Goal: Obtain resource: Download file/media

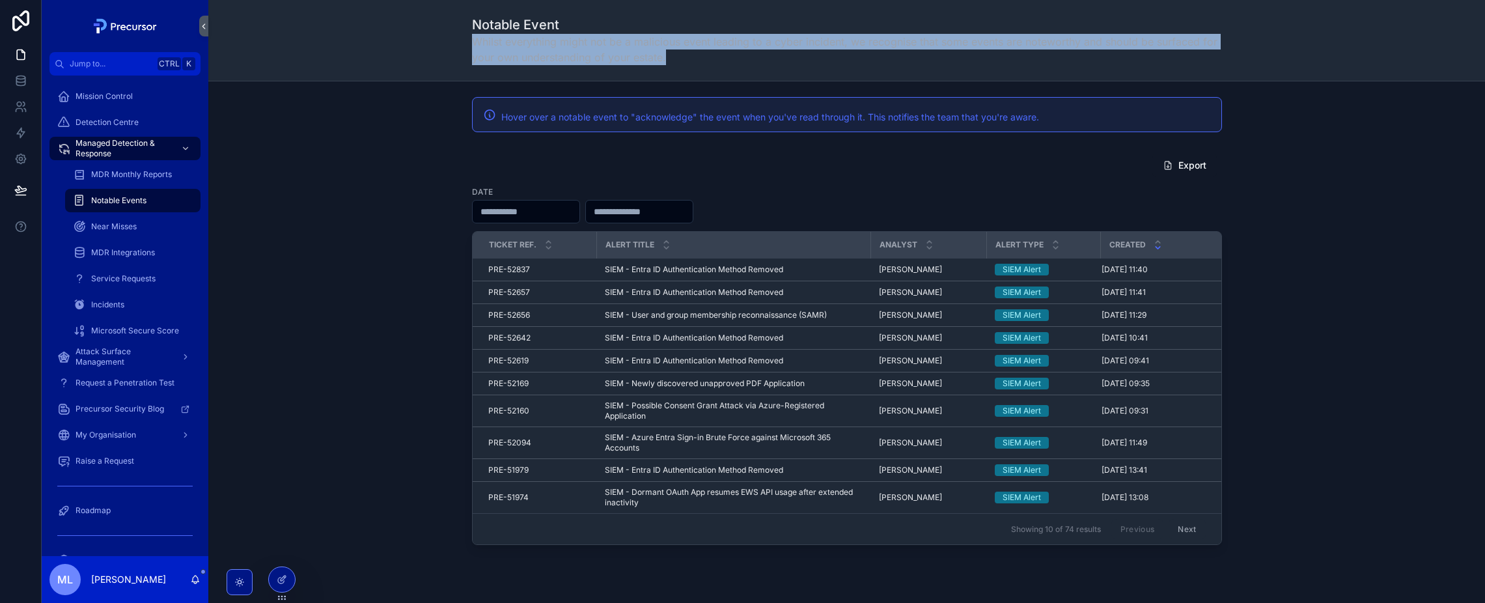
drag, startPoint x: 643, startPoint y: 42, endPoint x: 471, endPoint y: 100, distance: 181.7
click at [618, 61] on span "Whilst everything might not be a malicious event leading to a cyber incident, w…" at bounding box center [847, 49] width 750 height 31
click at [385, 159] on div "Export Date Ticket Ref. Alert title Analyst Alert Type Created PRE-52837 PRE-52…" at bounding box center [847, 349] width 1256 height 402
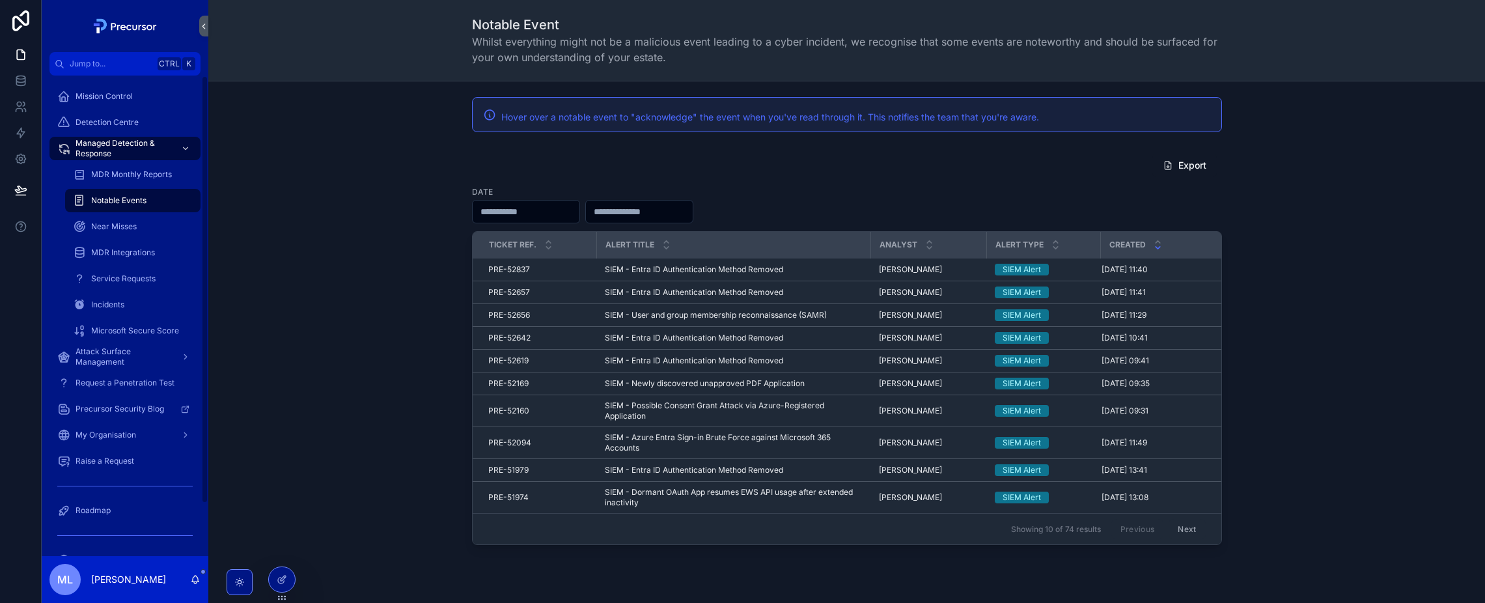
drag, startPoint x: 173, startPoint y: 200, endPoint x: 342, endPoint y: 215, distance: 169.9
click at [173, 200] on div "Notable Events" at bounding box center [133, 200] width 120 height 21
click at [392, 219] on div "Export Date Ticket Ref. Alert title Analyst Alert Type Created PRE-52837 PRE-52…" at bounding box center [847, 349] width 1256 height 402
click at [165, 162] on div "MDR Monthly Reports" at bounding box center [132, 174] width 151 height 26
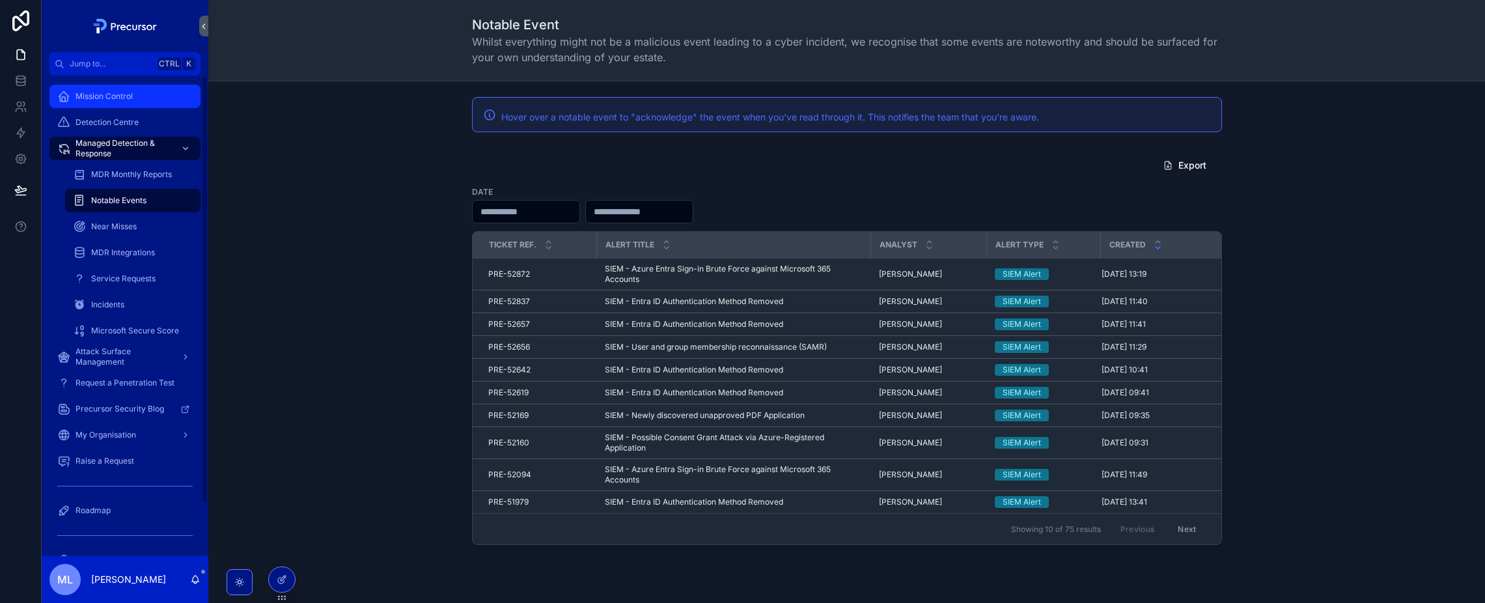
click at [139, 94] on div "Mission Control" at bounding box center [124, 96] width 135 height 21
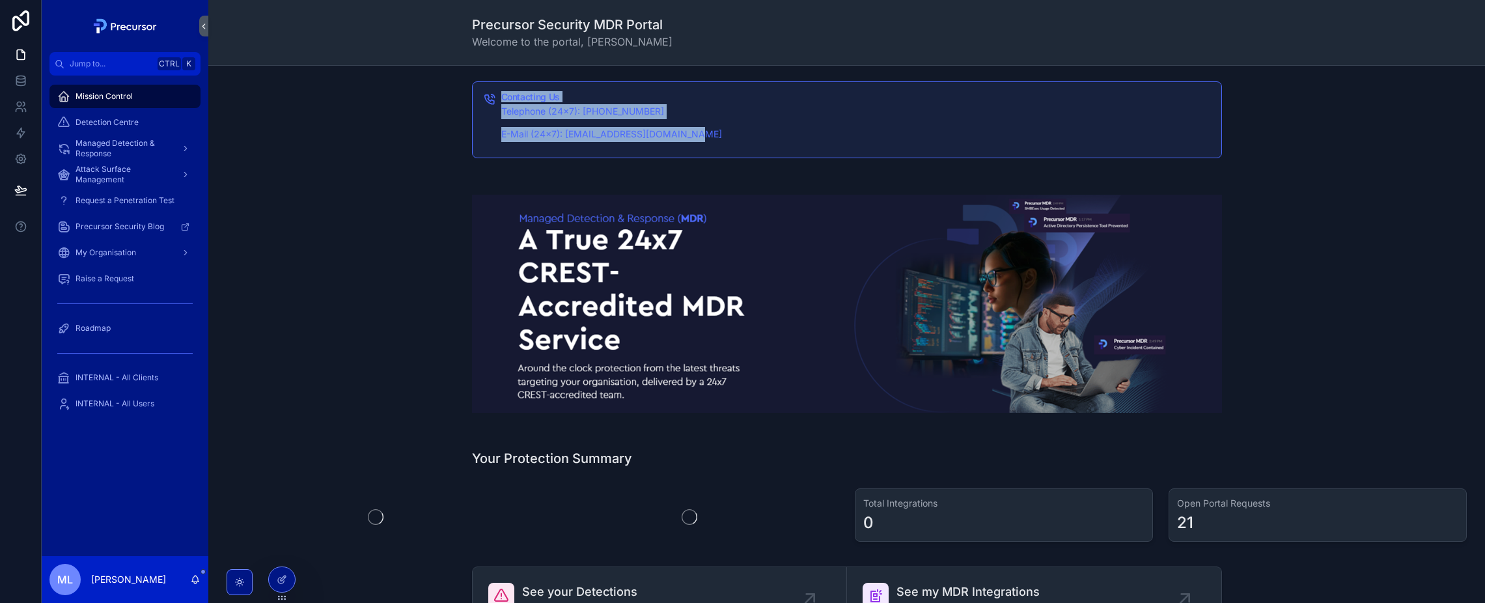
drag, startPoint x: 711, startPoint y: 133, endPoint x: 471, endPoint y: 100, distance: 243.2
click at [472, 100] on div "Contacting Us Telephone (24x7): [PHONE_NUMBER] E-Mail (24x7): [EMAIL_ADDRESS][D…" at bounding box center [847, 119] width 750 height 77
drag, startPoint x: 471, startPoint y: 100, endPoint x: 414, endPoint y: 128, distance: 63.5
click at [414, 128] on div "Contacting Us Telephone (24x7): [PHONE_NUMBER] E-Mail (24x7): [EMAIL_ADDRESS][D…" at bounding box center [847, 119] width 1256 height 87
click at [601, 114] on p "Telephone (24x7): [PHONE_NUMBER]" at bounding box center [855, 111] width 709 height 15
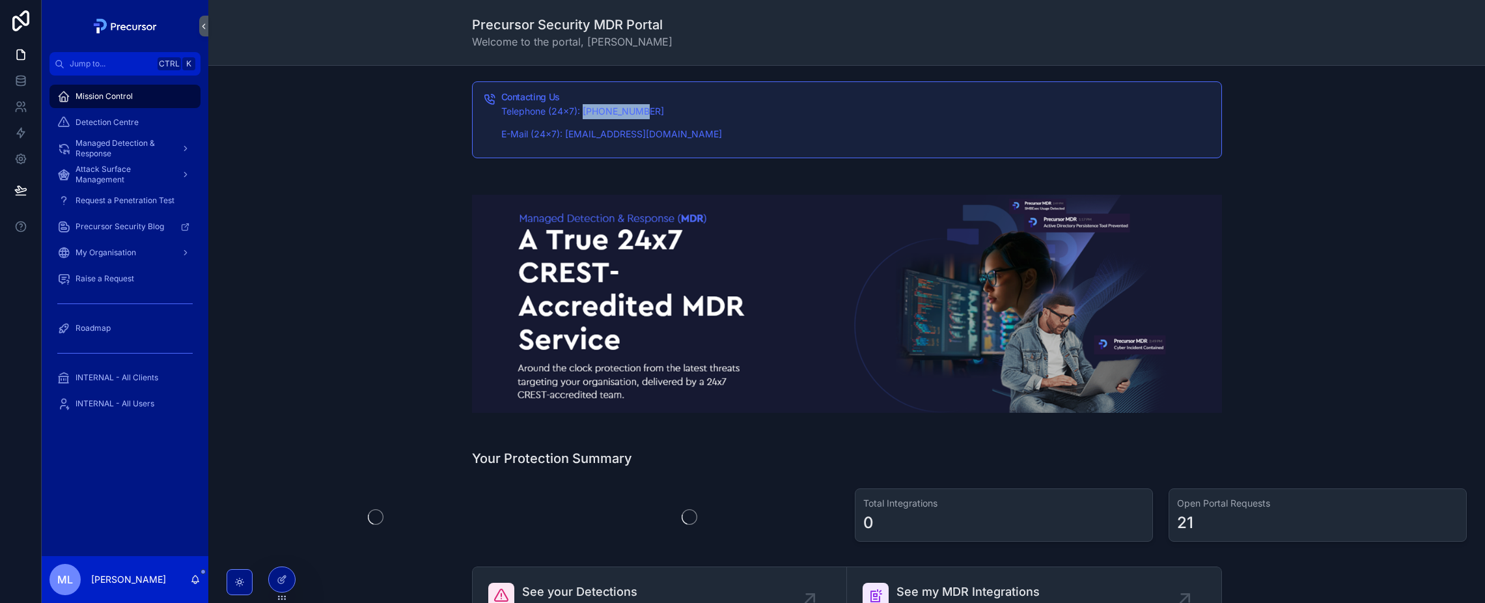
click at [601, 114] on p "Telephone (24x7): [PHONE_NUMBER]" at bounding box center [855, 111] width 709 height 15
drag, startPoint x: 601, startPoint y: 114, endPoint x: 560, endPoint y: 221, distance: 114.6
click at [602, 120] on div "Telephone (24x7): [PHONE_NUMBER] E-Mail (24x7): [EMAIL_ADDRESS][DOMAIN_NAME]" at bounding box center [855, 123] width 709 height 38
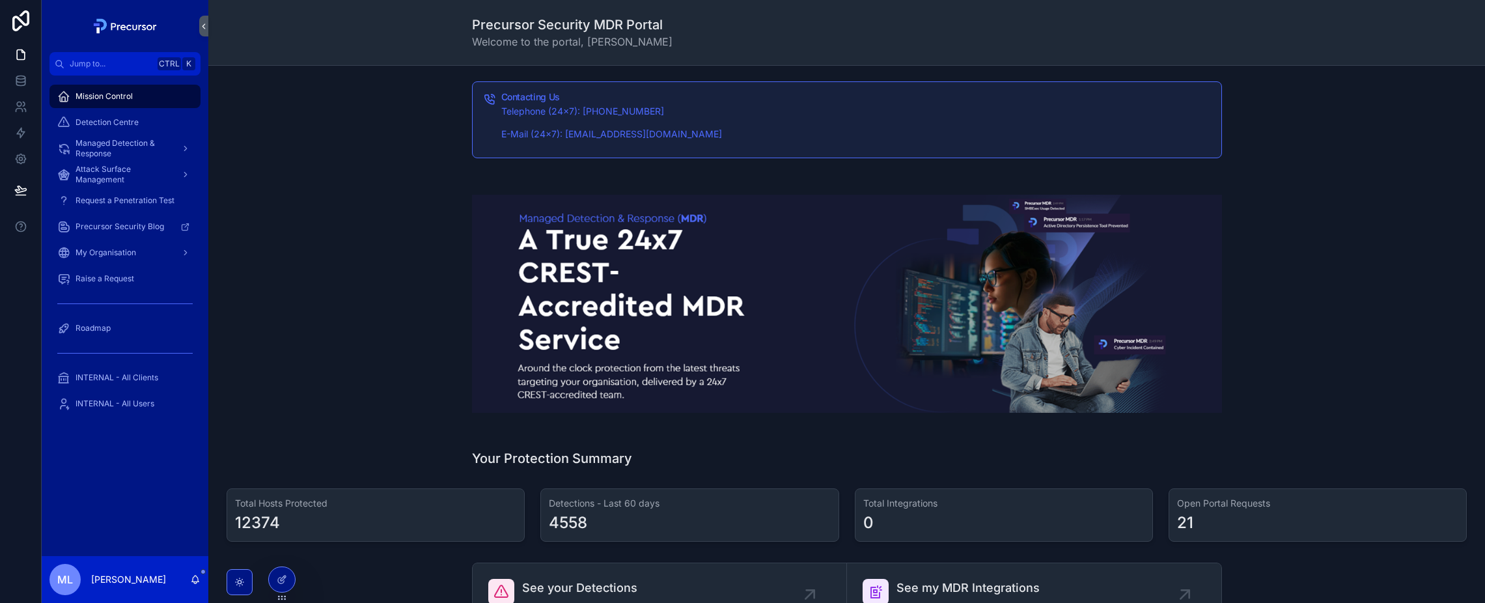
click at [566, 179] on div "scrollable content" at bounding box center [847, 304] width 750 height 250
click at [377, 201] on div "scrollable content" at bounding box center [847, 304] width 1256 height 260
click at [314, 305] on div "scrollable content" at bounding box center [847, 304] width 1256 height 260
click at [503, 215] on img "scrollable content" at bounding box center [847, 304] width 750 height 219
click at [653, 129] on p "E-Mail (24x7): [EMAIL_ADDRESS][DOMAIN_NAME]" at bounding box center [855, 134] width 709 height 15
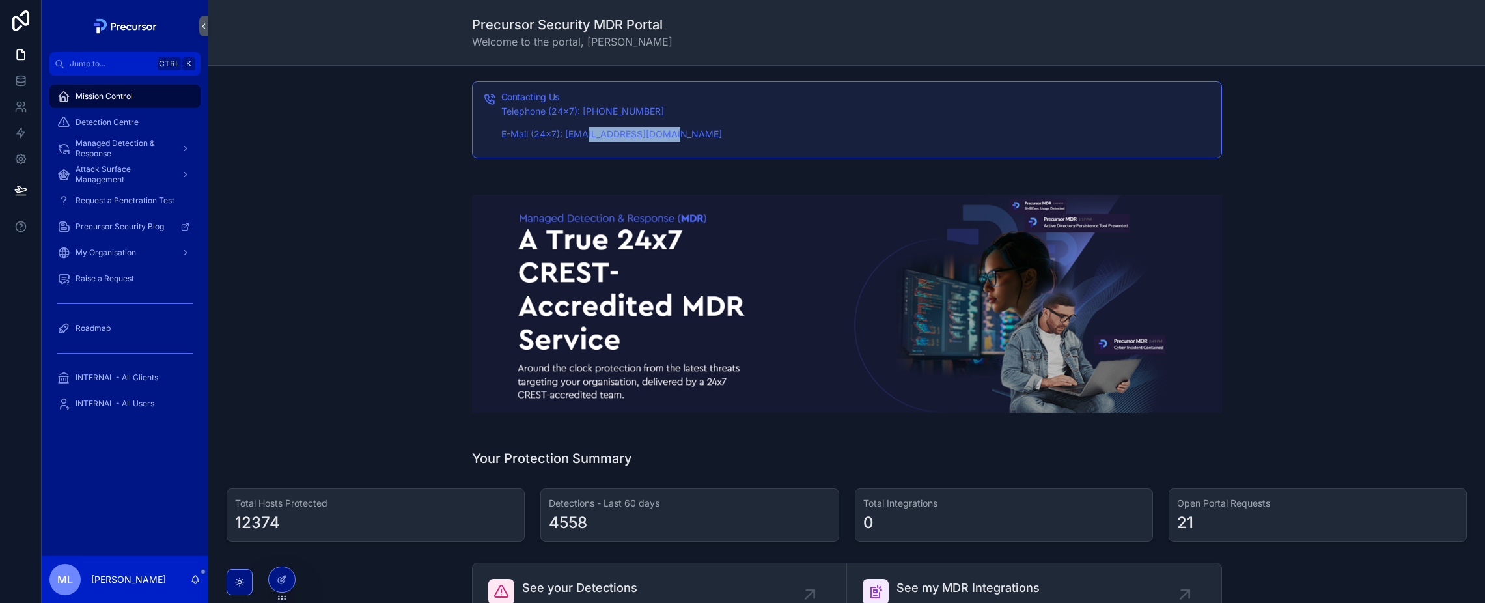
click at [653, 129] on p "E-Mail (24x7): [EMAIL_ADDRESS][DOMAIN_NAME]" at bounding box center [855, 134] width 709 height 15
drag, startPoint x: 653, startPoint y: 129, endPoint x: 622, endPoint y: 185, distance: 64.1
click at [622, 185] on div "scrollable content" at bounding box center [847, 304] width 750 height 250
click at [285, 547] on icon at bounding box center [282, 551] width 10 height 10
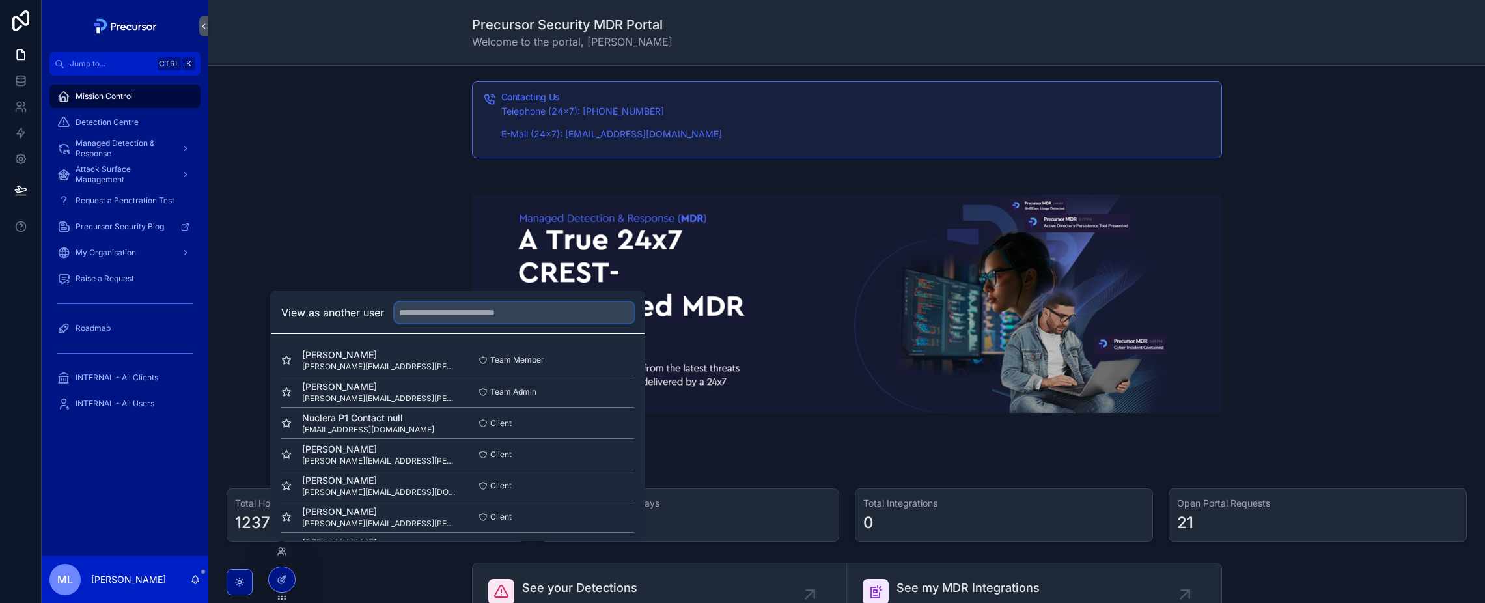
click at [475, 315] on input "text" at bounding box center [514, 312] width 240 height 21
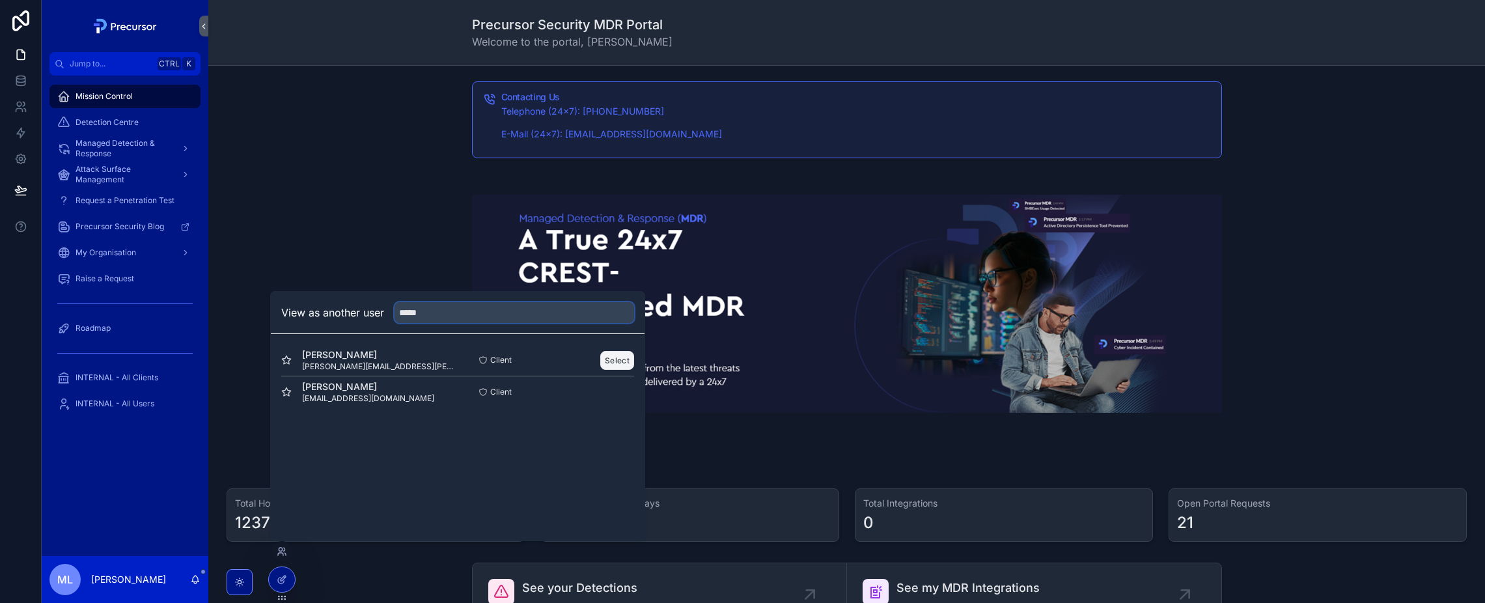
type input "*****"
click at [616, 359] on button "Select" at bounding box center [617, 360] width 34 height 19
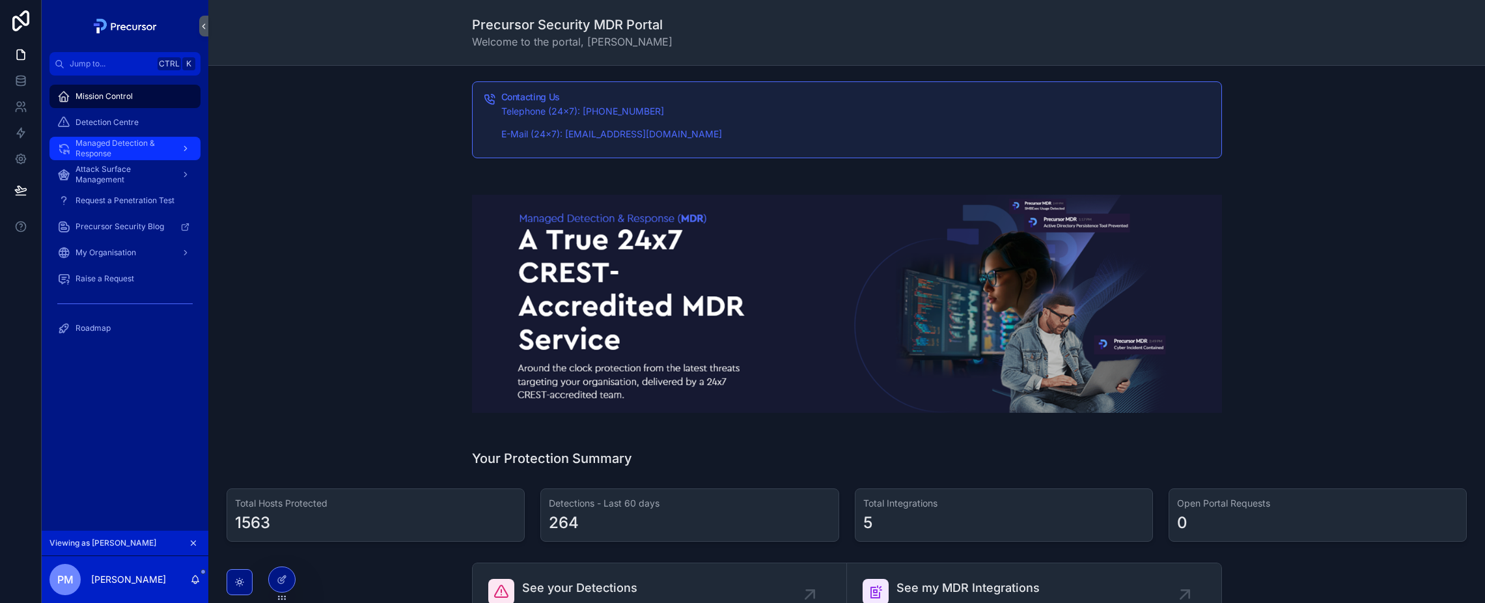
click at [108, 146] on span "Managed Detection & Response" at bounding box center [122, 148] width 95 height 21
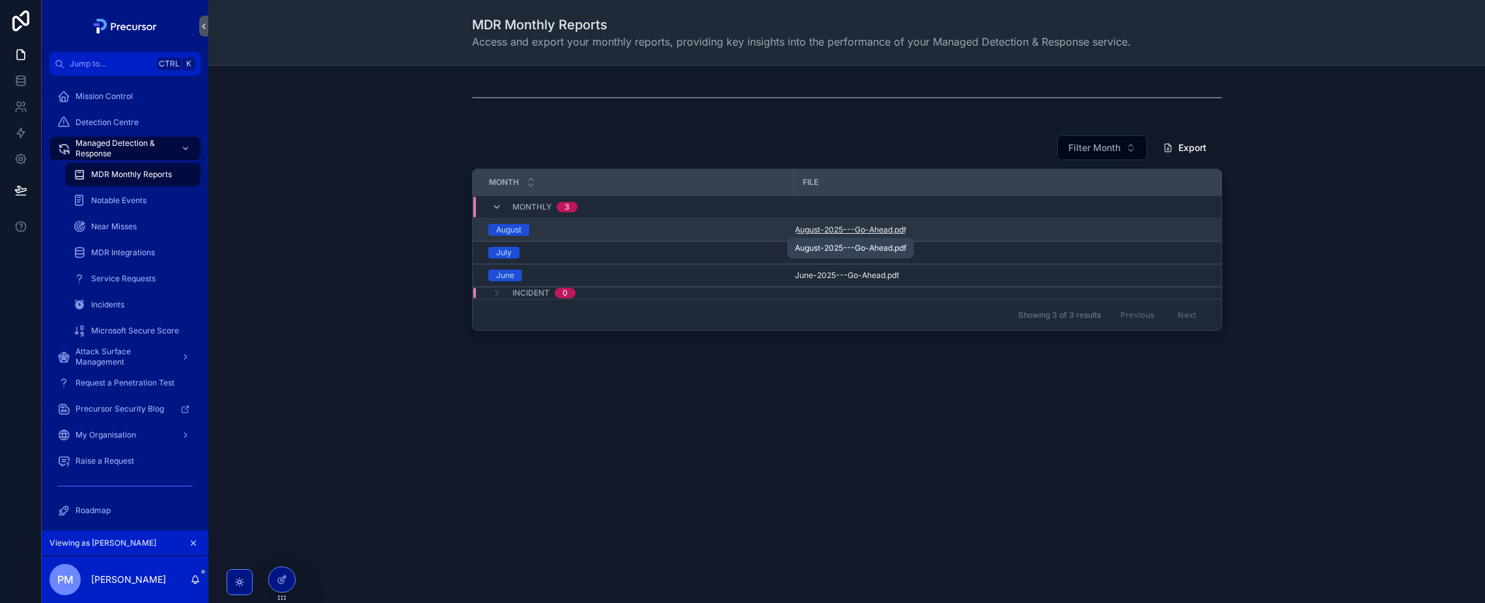
click at [874, 233] on span "August-2025---Go-Ahead" at bounding box center [844, 230] width 98 height 10
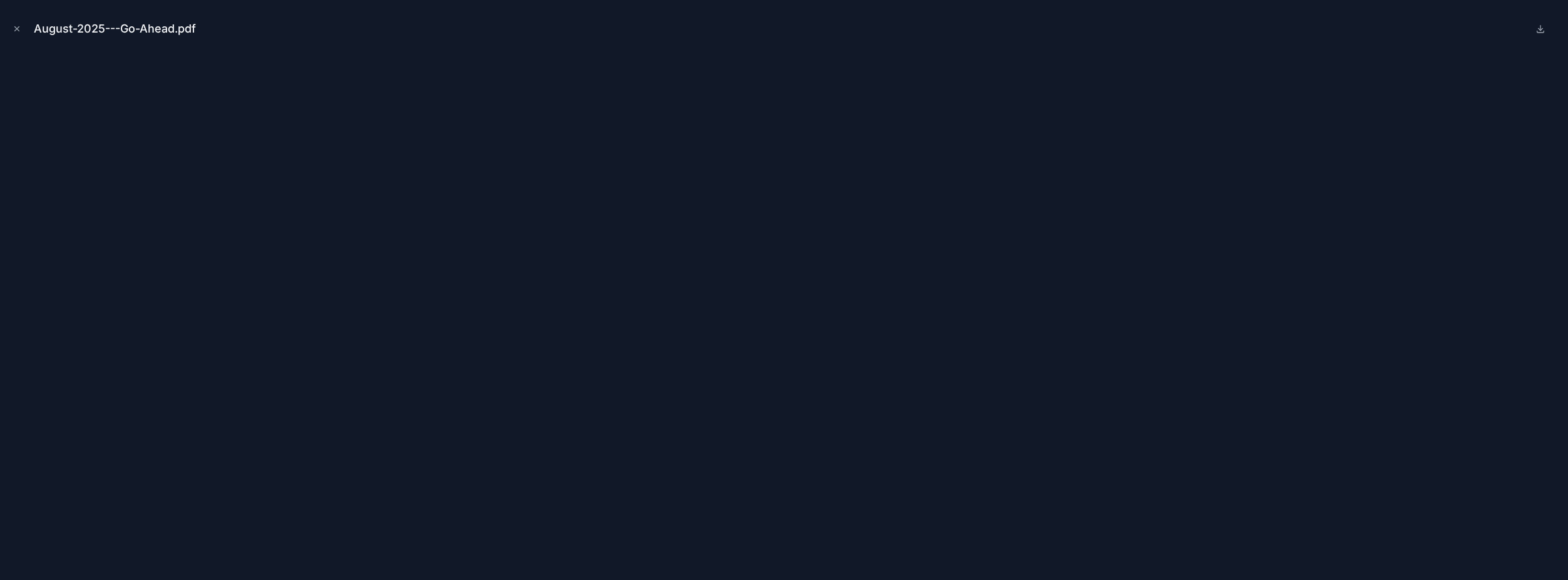
click at [16, 30] on icon "Close modal" at bounding box center [17, 29] width 5 height 5
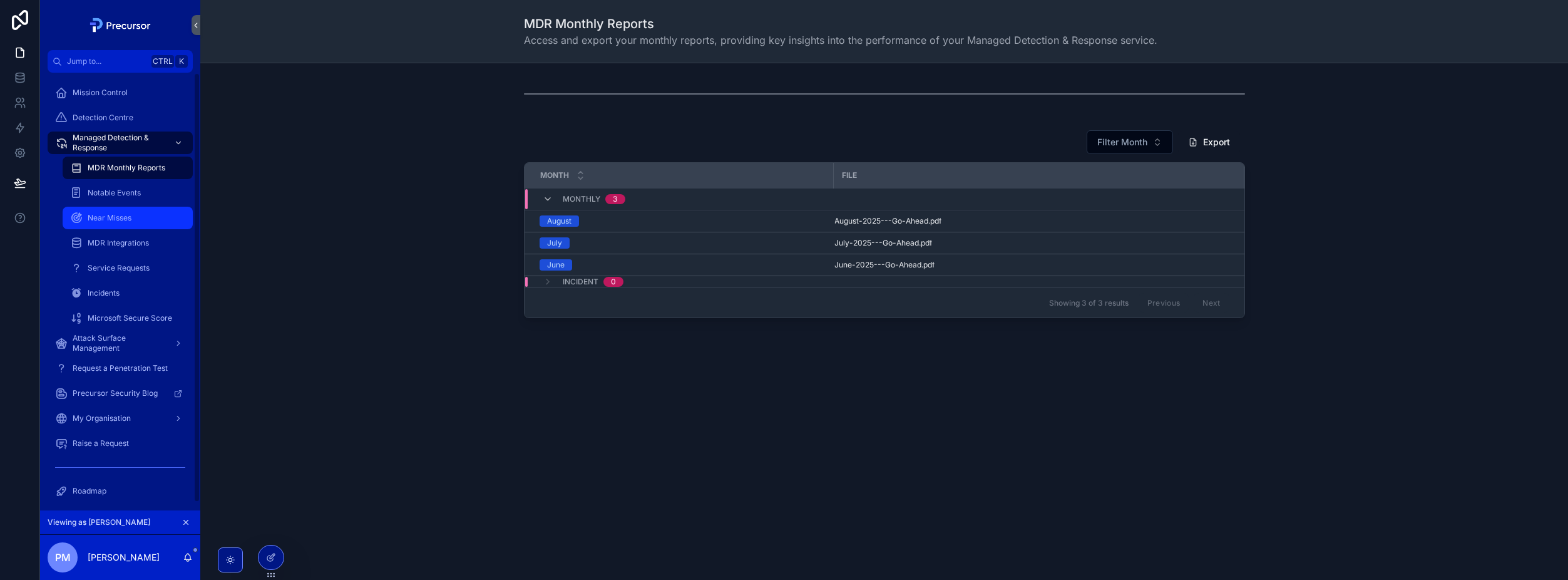
drag, startPoint x: 327, startPoint y: 293, endPoint x: 165, endPoint y: 209, distance: 182.5
click at [327, 293] on div "Filter Month Export Month File Monthly 3 August August-2025---Go-Ahead .pdf Jul…" at bounding box center [884, 224] width 1348 height 198
click at [123, 192] on span "Notable Events" at bounding box center [114, 192] width 53 height 10
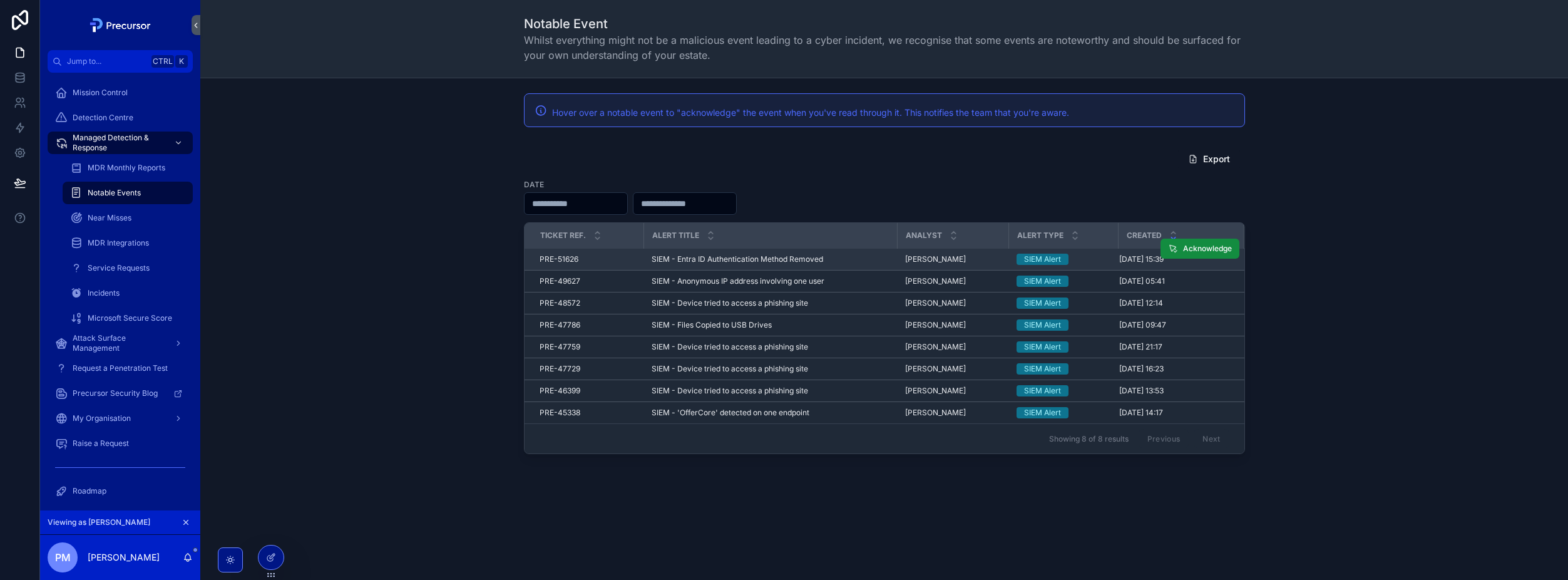
click at [734, 256] on span "SIEM - Entra ID Authentication Method Removed" at bounding box center [738, 259] width 171 height 10
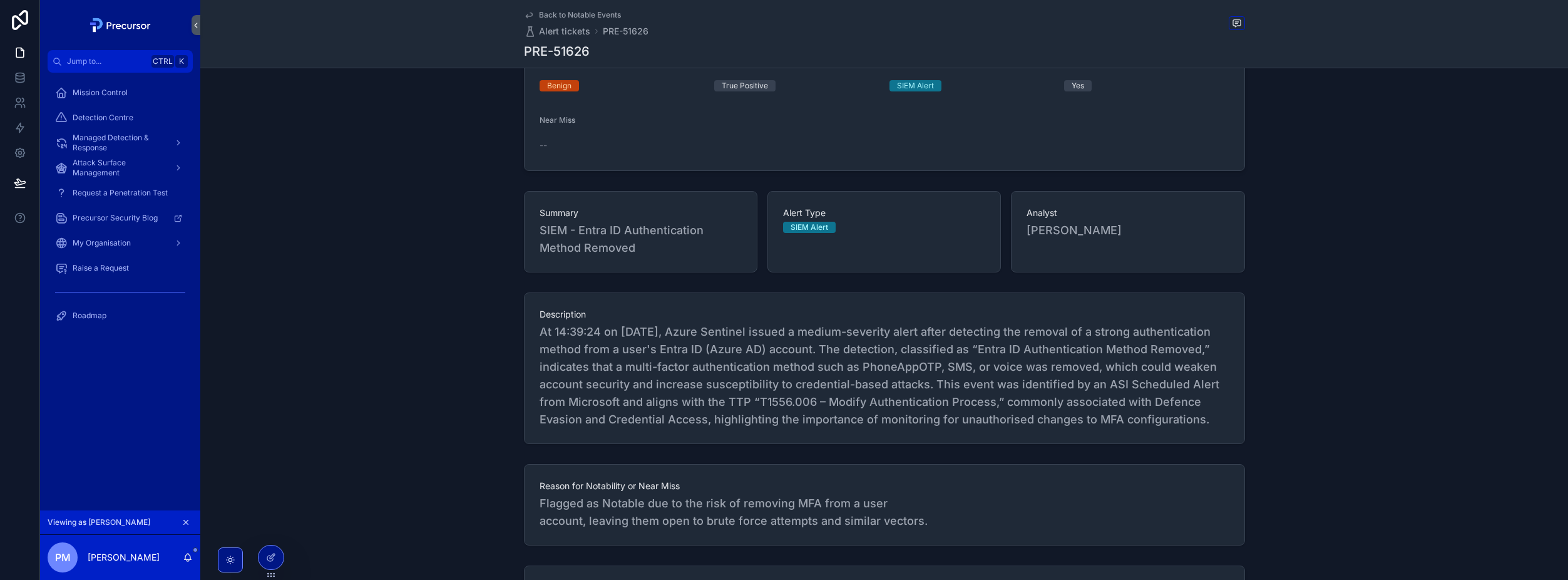
scroll to position [250, 0]
drag, startPoint x: 519, startPoint y: 476, endPoint x: 709, endPoint y: 485, distance: 190.2
click at [709, 485] on div "Reason for Notability or Near Miss Flagged as Notable due to the risk of removi…" at bounding box center [884, 499] width 1368 height 91
drag, startPoint x: 709, startPoint y: 485, endPoint x: 646, endPoint y: 499, distance: 64.5
click at [648, 501] on span "Flagged as Notable due to the risk of removing MFA from a user account, leaving…" at bounding box center [884, 507] width 690 height 35
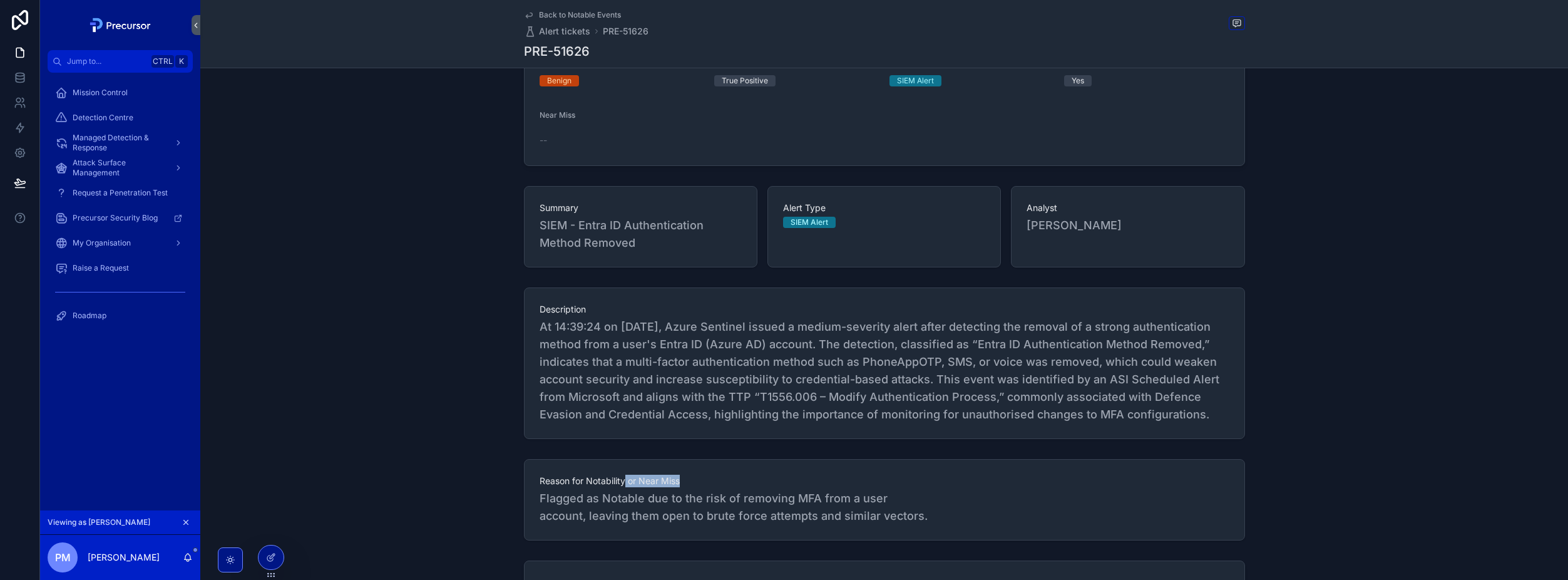
drag, startPoint x: 620, startPoint y: 478, endPoint x: 682, endPoint y: 487, distance: 62.6
click at [682, 487] on div "Reason for Notability or Near Miss Flagged as Notable due to the risk of removi…" at bounding box center [884, 499] width 690 height 50
drag, startPoint x: 682, startPoint y: 487, endPoint x: 643, endPoint y: 502, distance: 41.8
click at [680, 502] on span "Flagged as Notable due to the risk of removing MFA from a user account, leaving…" at bounding box center [884, 507] width 690 height 35
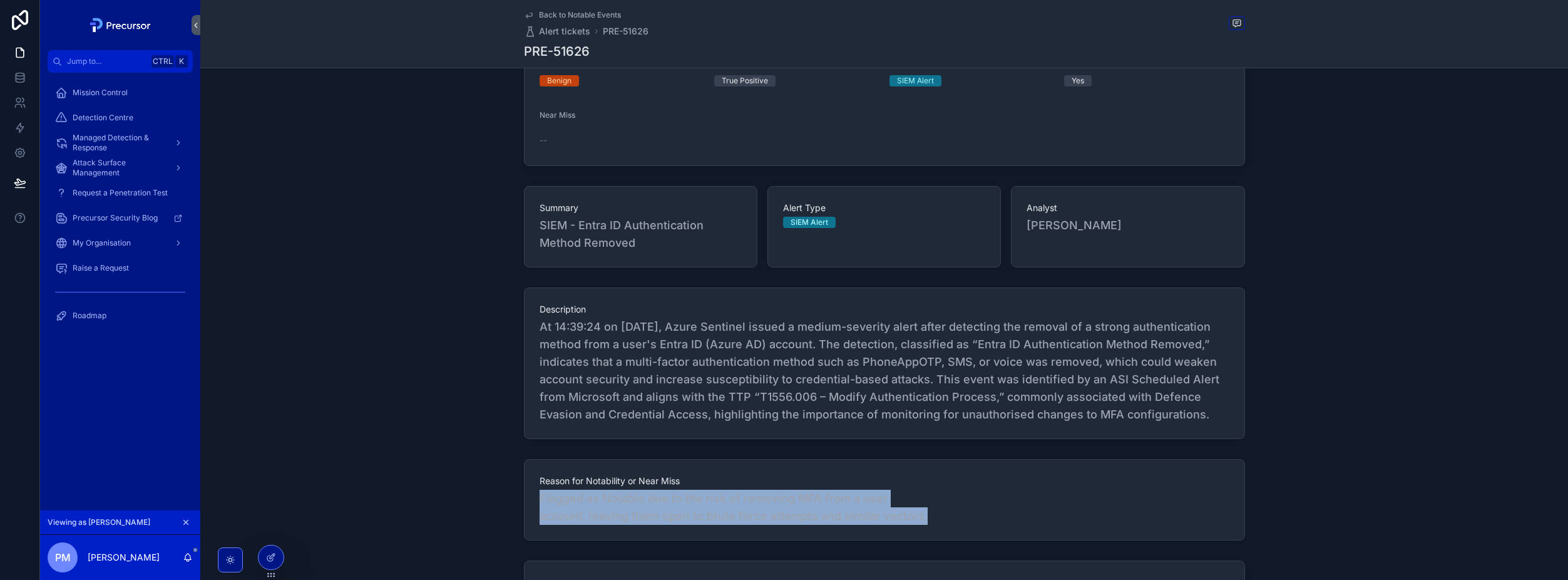
drag, startPoint x: 535, startPoint y: 497, endPoint x: 930, endPoint y: 514, distance: 395.4
click at [930, 514] on div "Reason for Notability or Near Miss Flagged as Notable due to the risk of removi…" at bounding box center [885, 499] width 721 height 82
drag, startPoint x: 930, startPoint y: 514, endPoint x: 835, endPoint y: 512, distance: 95.0
click at [860, 517] on span "Flagged as Notable due to the risk of removing MFA from a user account, leaving…" at bounding box center [884, 507] width 690 height 35
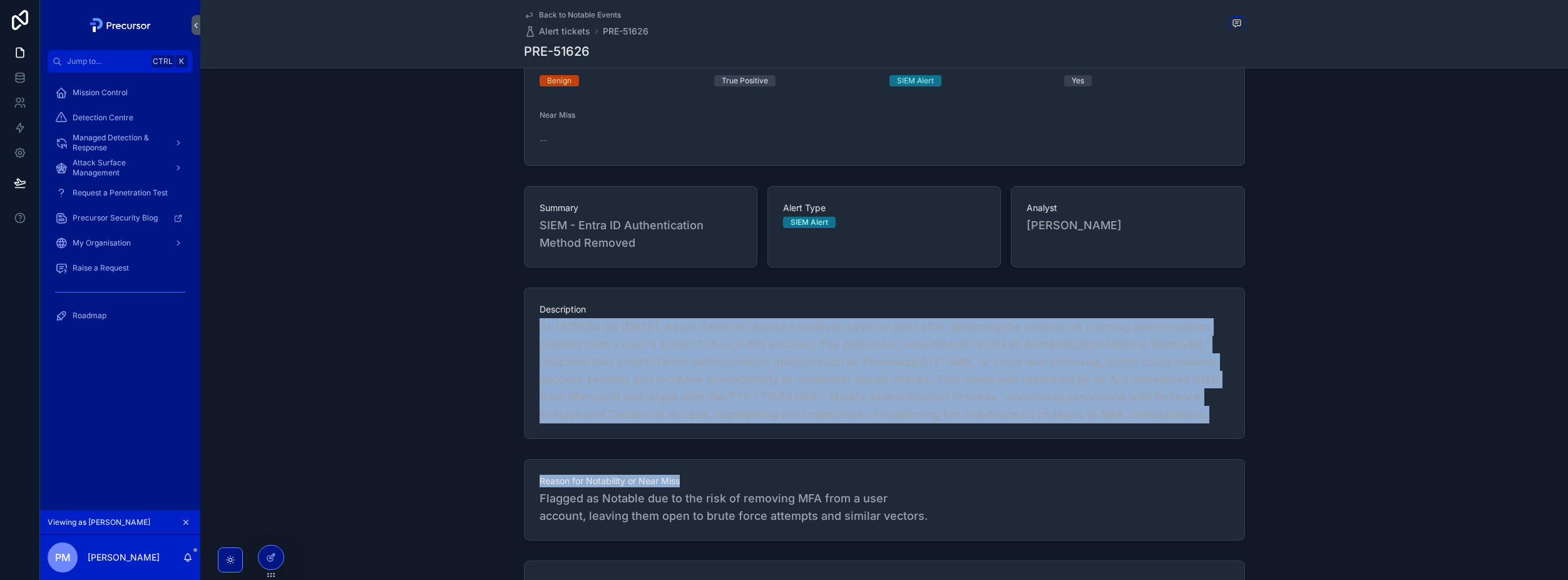
drag, startPoint x: 536, startPoint y: 323, endPoint x: 1180, endPoint y: 460, distance: 658.4
click at [1180, 460] on div "Open In Progress On-Hold 4 Completed Created 26/08/2025 15:39 Last Updated 26/0…" at bounding box center [884, 344] width 1368 height 1023
drag, startPoint x: 1180, startPoint y: 460, endPoint x: 947, endPoint y: 421, distance: 236.2
click at [947, 421] on span "At 14:39:24 on 26 August 2025, Azure Sentinel issued a medium-severity alert af…" at bounding box center [884, 370] width 690 height 105
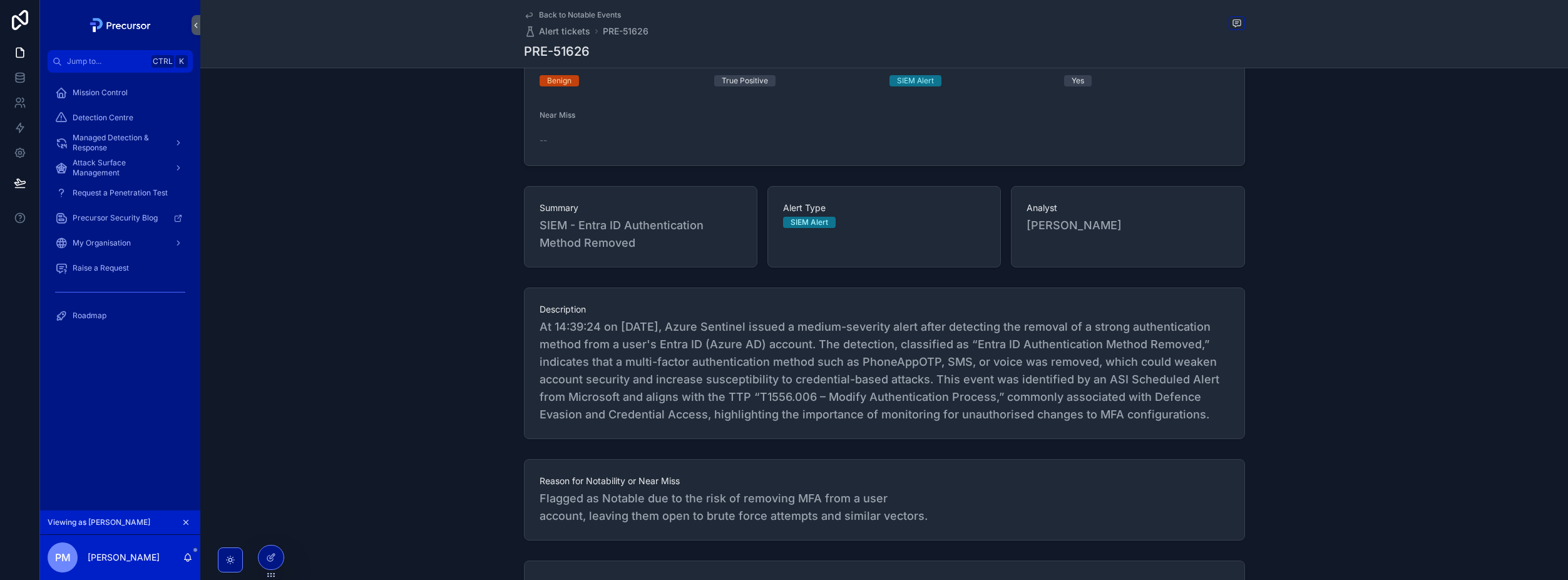
scroll to position [0, 0]
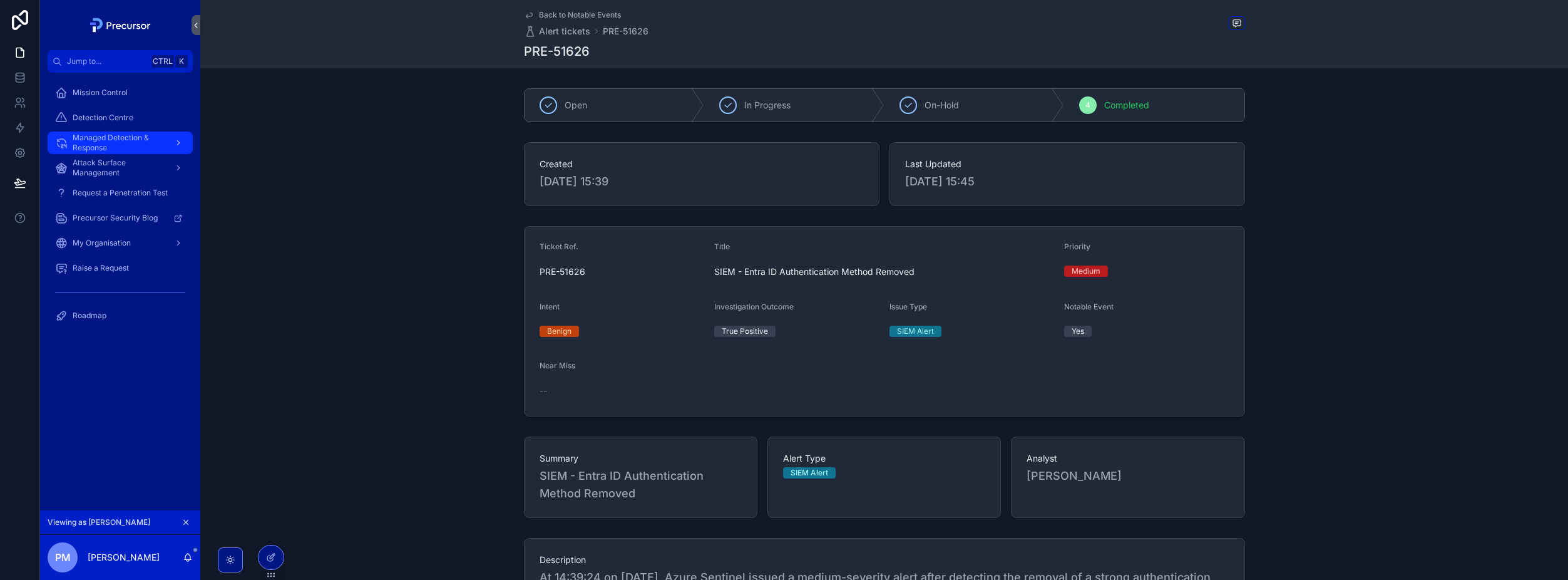
click at [124, 139] on span "Managed Detection & Response" at bounding box center [117, 142] width 91 height 20
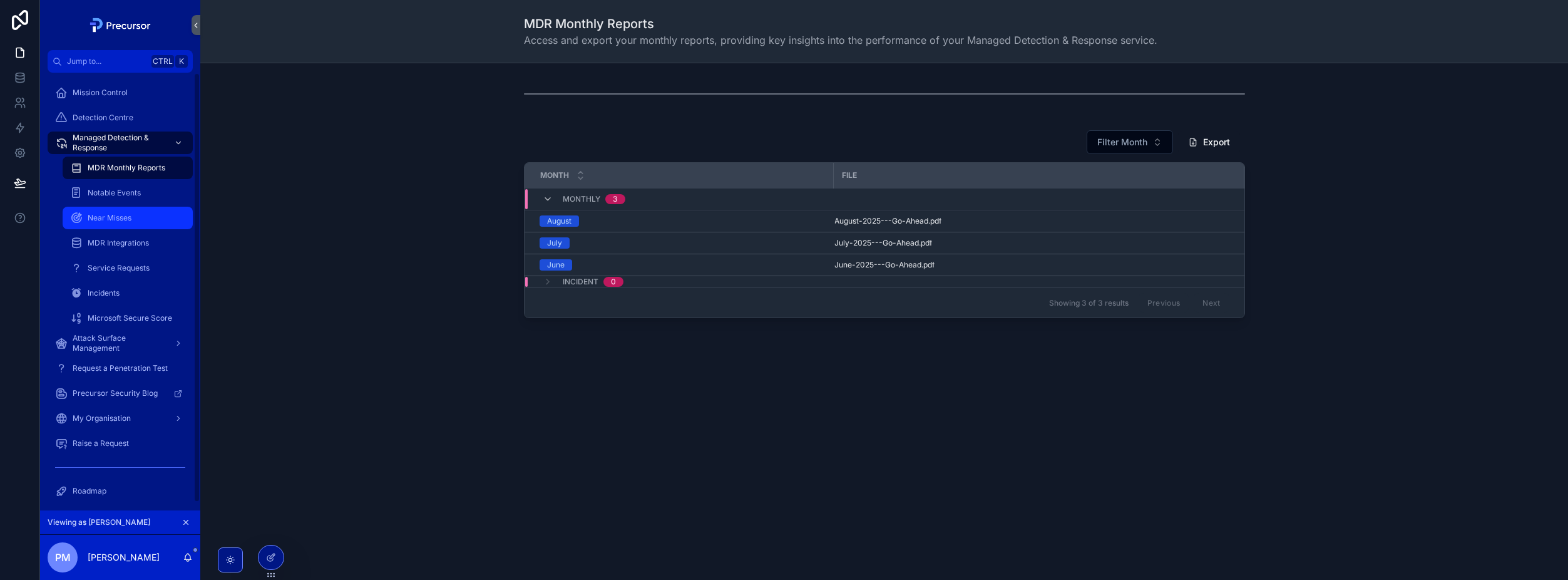
click at [101, 212] on div "Near Misses" at bounding box center [128, 217] width 115 height 20
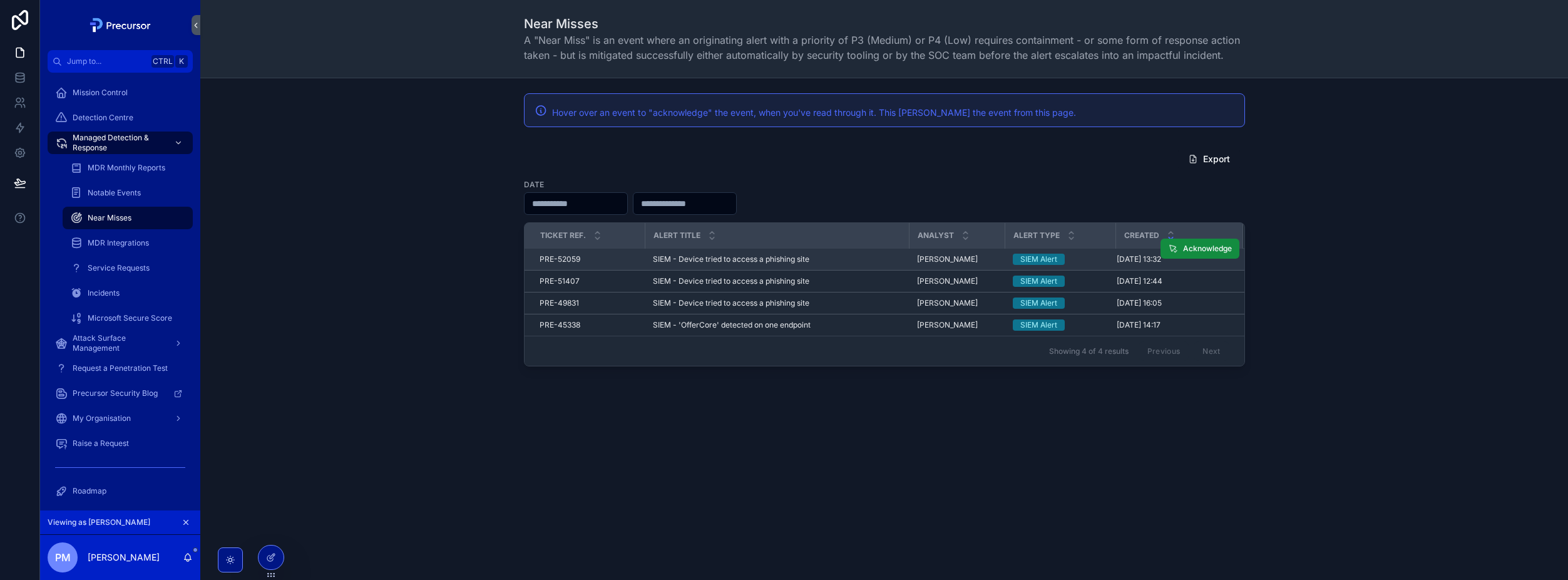
click at [712, 265] on td "SIEM - Device tried to access a phishing site SIEM - Device tried to access a p…" at bounding box center [777, 259] width 265 height 22
click at [712, 258] on span "SIEM - Device tried to access a phishing site" at bounding box center [731, 259] width 157 height 10
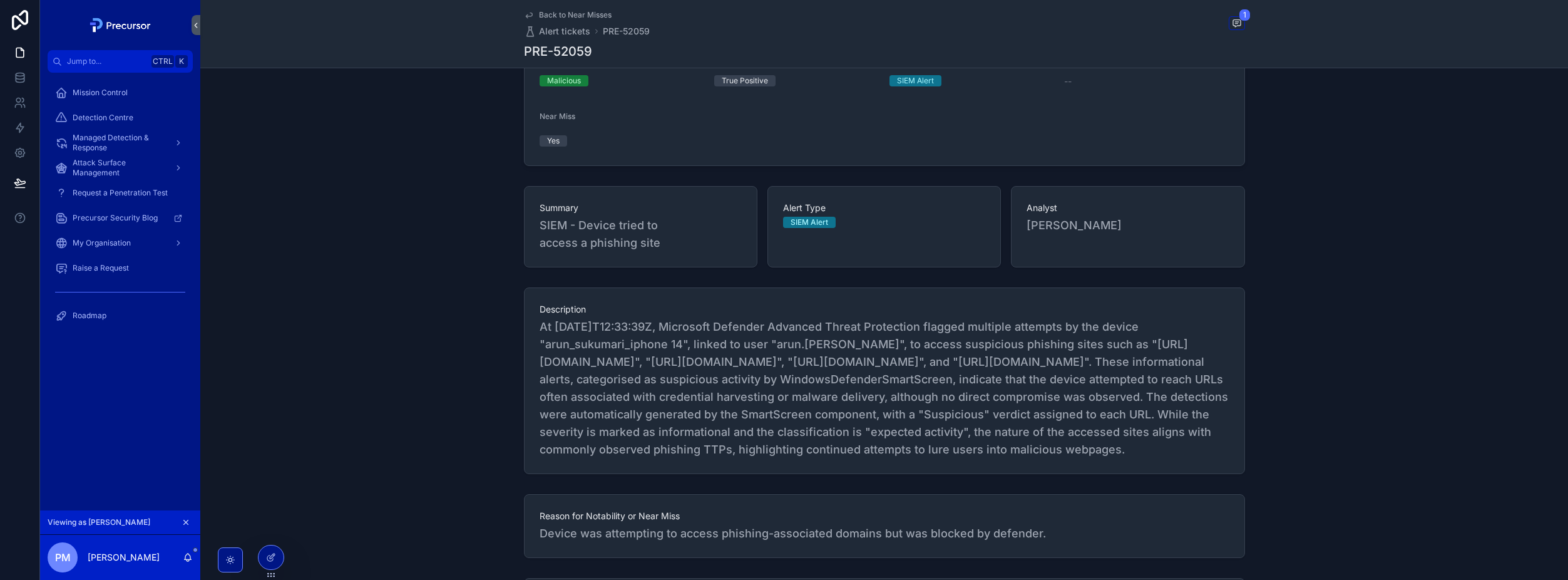
scroll to position [439, 0]
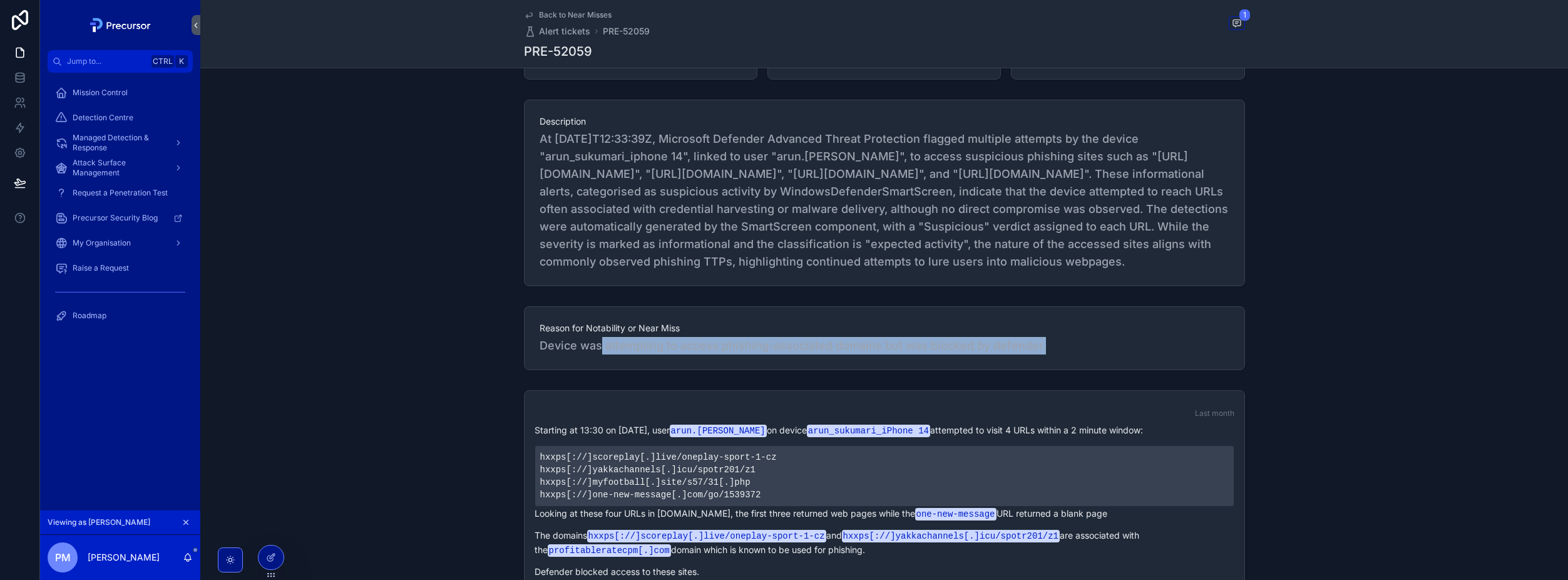
drag, startPoint x: 596, startPoint y: 366, endPoint x: 1051, endPoint y: 357, distance: 455.1
click at [1051, 354] on span "Device was attempting to access phishing-associated domains but was blocked by …" at bounding box center [884, 345] width 690 height 17
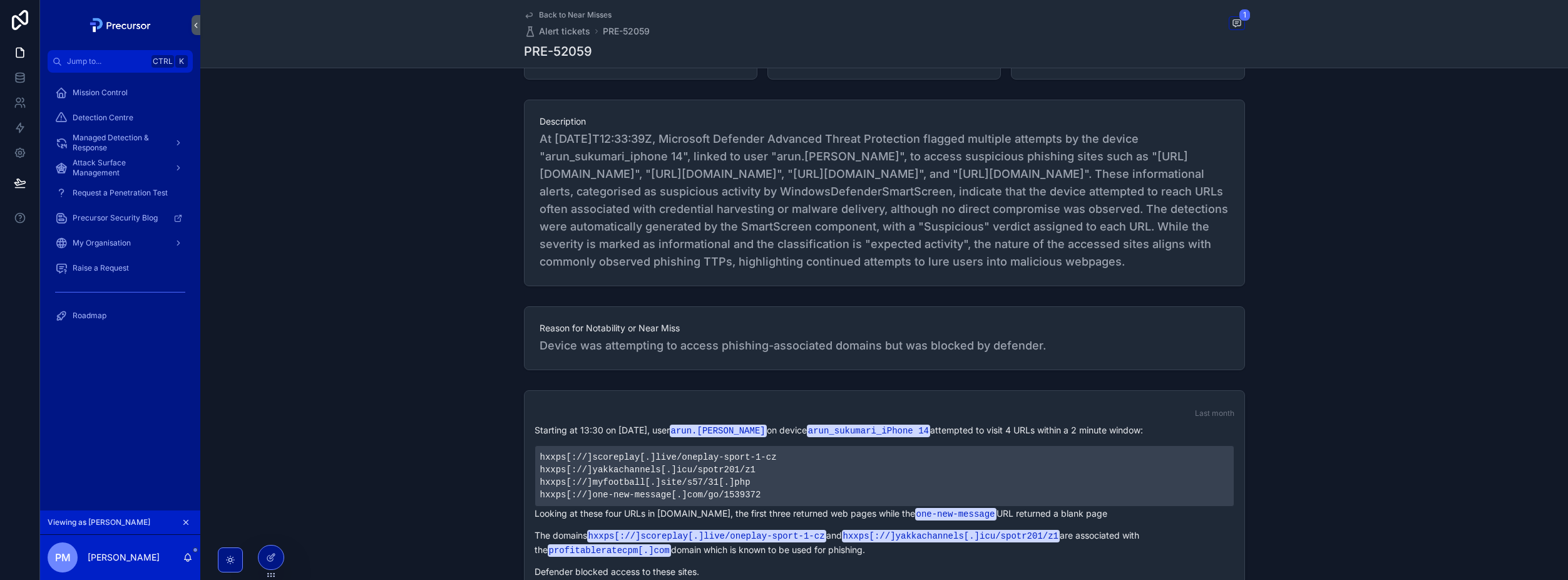
drag, startPoint x: 1051, startPoint y: 357, endPoint x: 916, endPoint y: 414, distance: 146.5
click at [934, 414] on div "Last month Starting at 13:30 on 30/8/25, user arun.sukumari on device arun_suku…" at bounding box center [884, 521] width 720 height 263
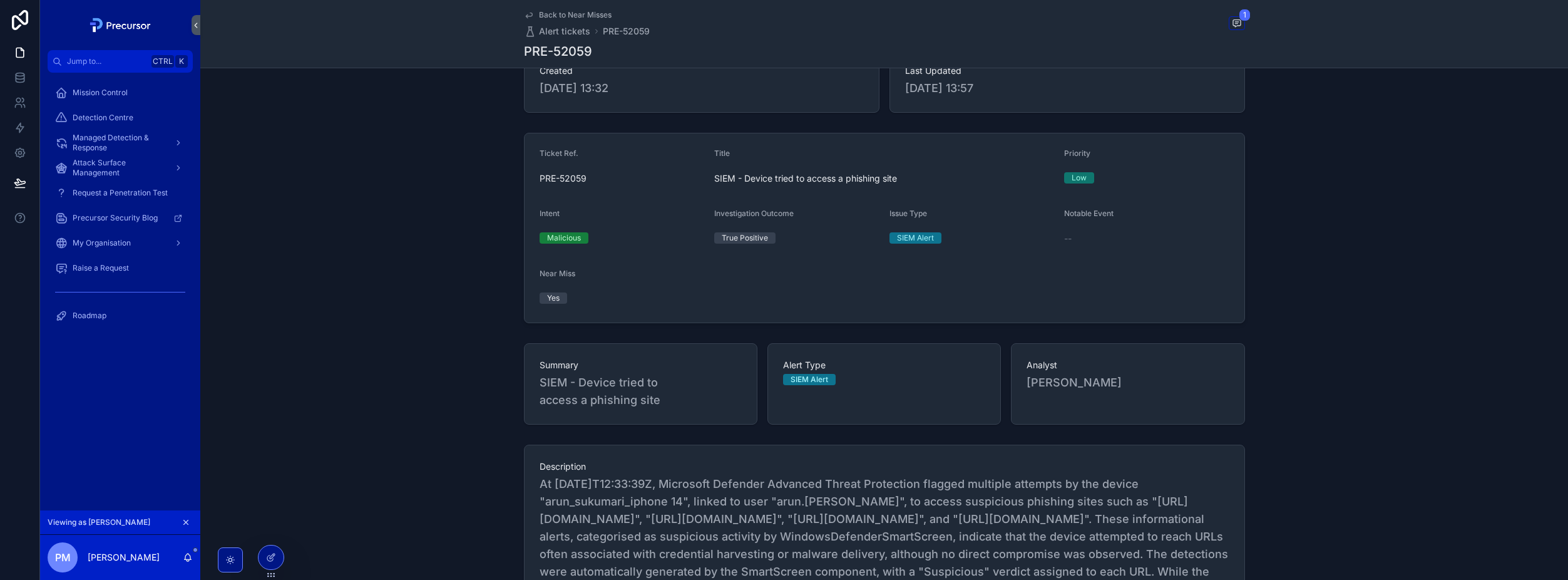
scroll to position [0, 0]
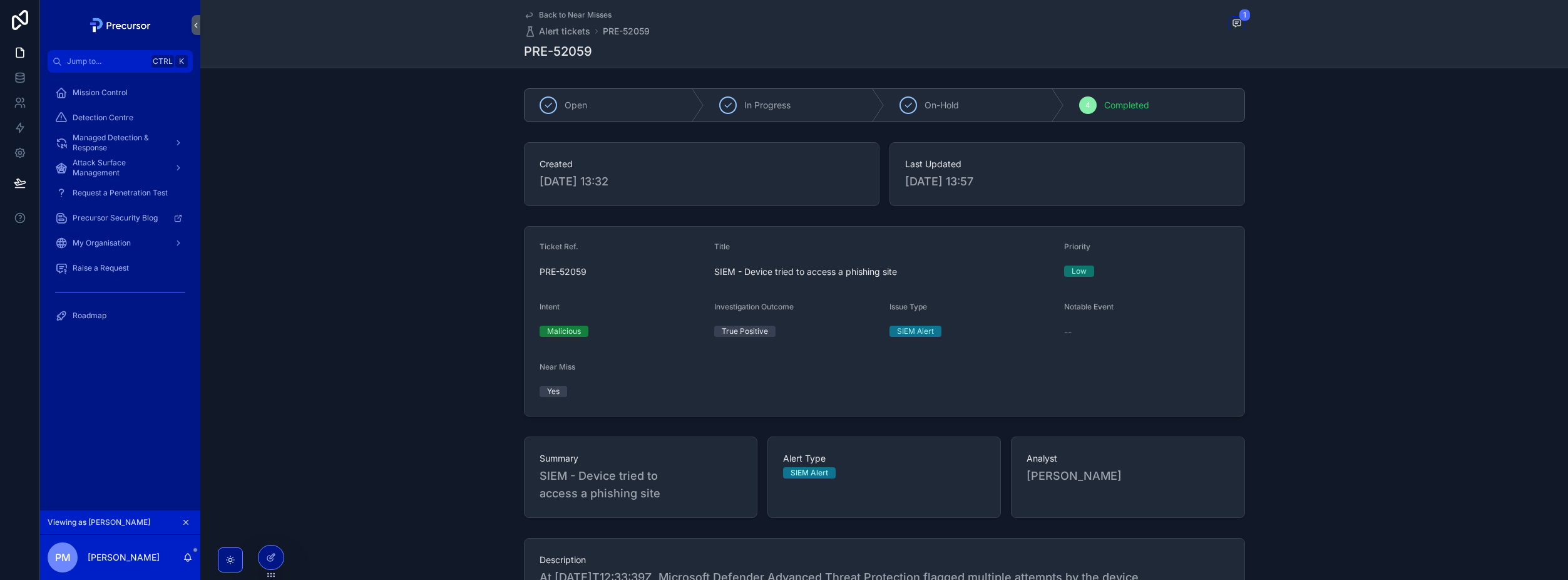
click at [546, 12] on span "Back to Near Misses" at bounding box center [574, 14] width 72 height 10
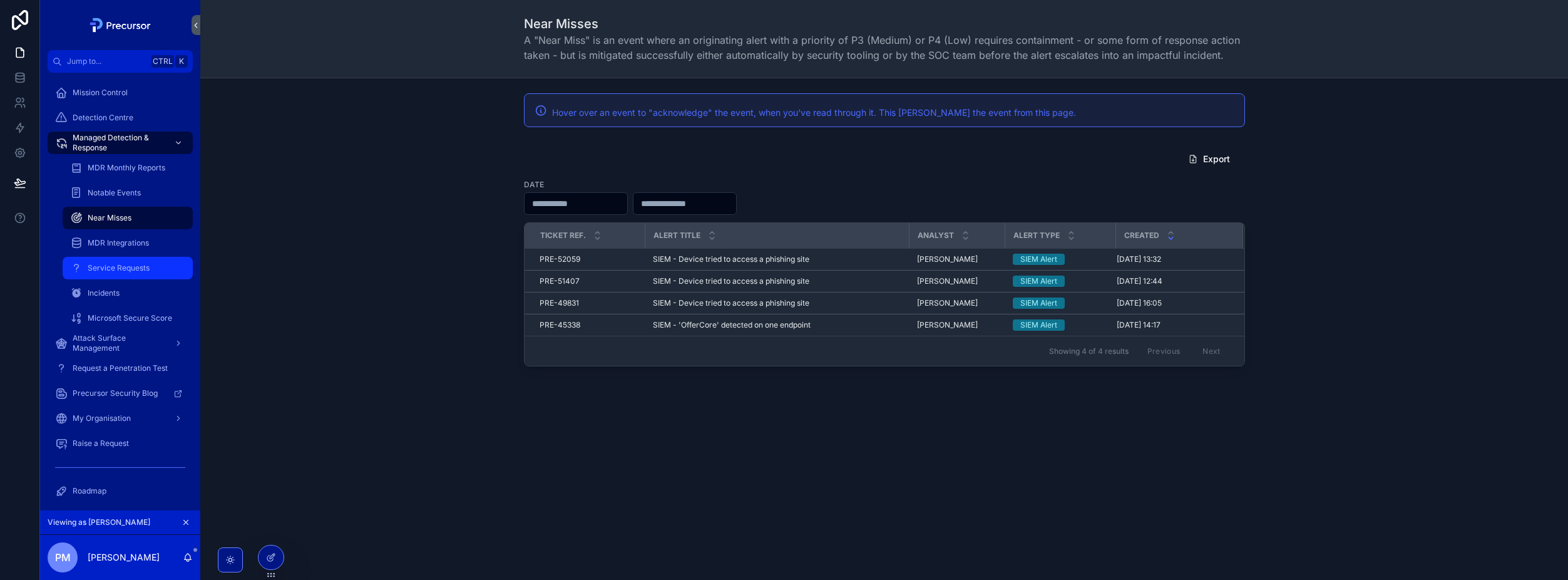
click at [132, 269] on span "Service Requests" at bounding box center [118, 267] width 62 height 10
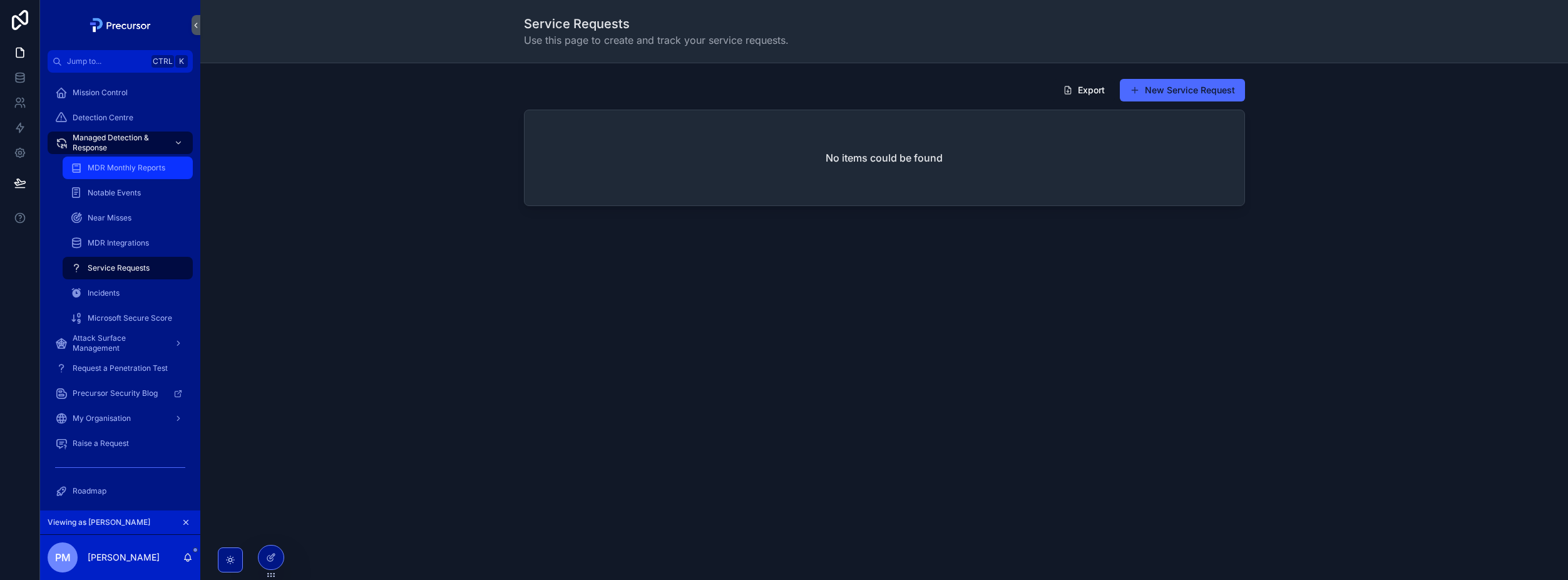
drag, startPoint x: 139, startPoint y: 173, endPoint x: 144, endPoint y: 178, distance: 7.1
click at [139, 173] on div "MDR Monthly Reports" at bounding box center [128, 167] width 115 height 20
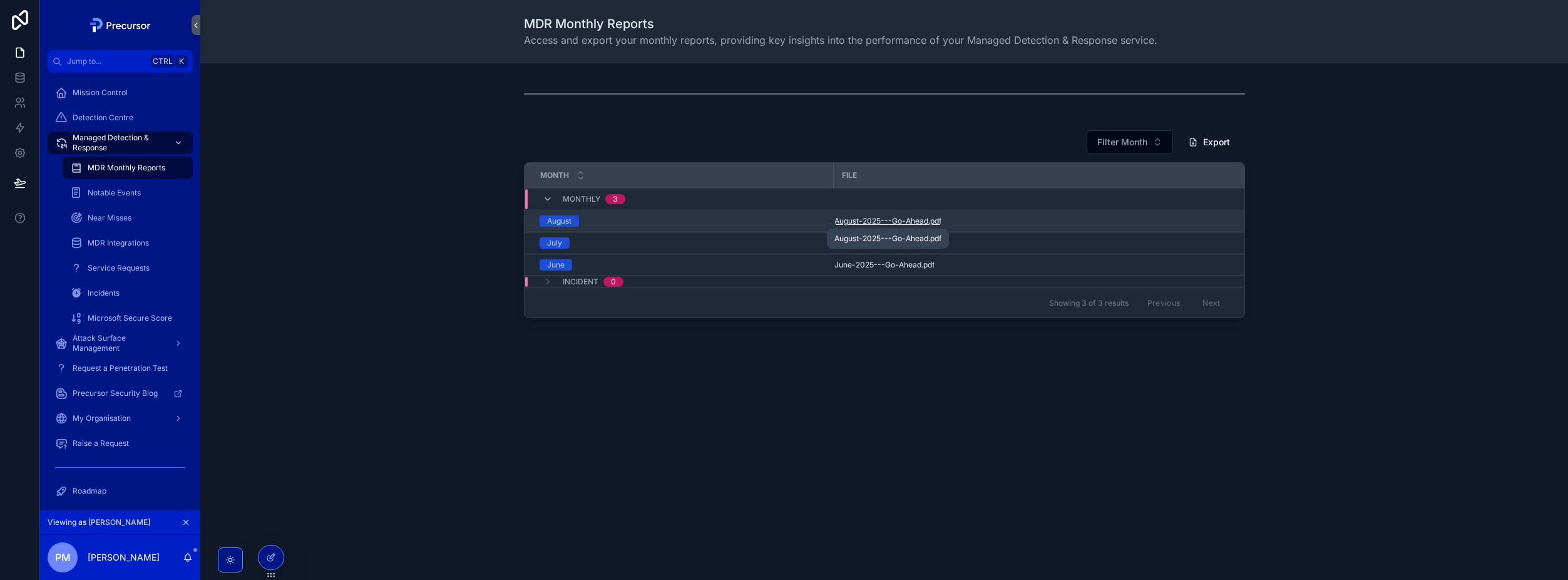
click at [889, 221] on span "August-2025---Go-Ahead" at bounding box center [882, 221] width 94 height 10
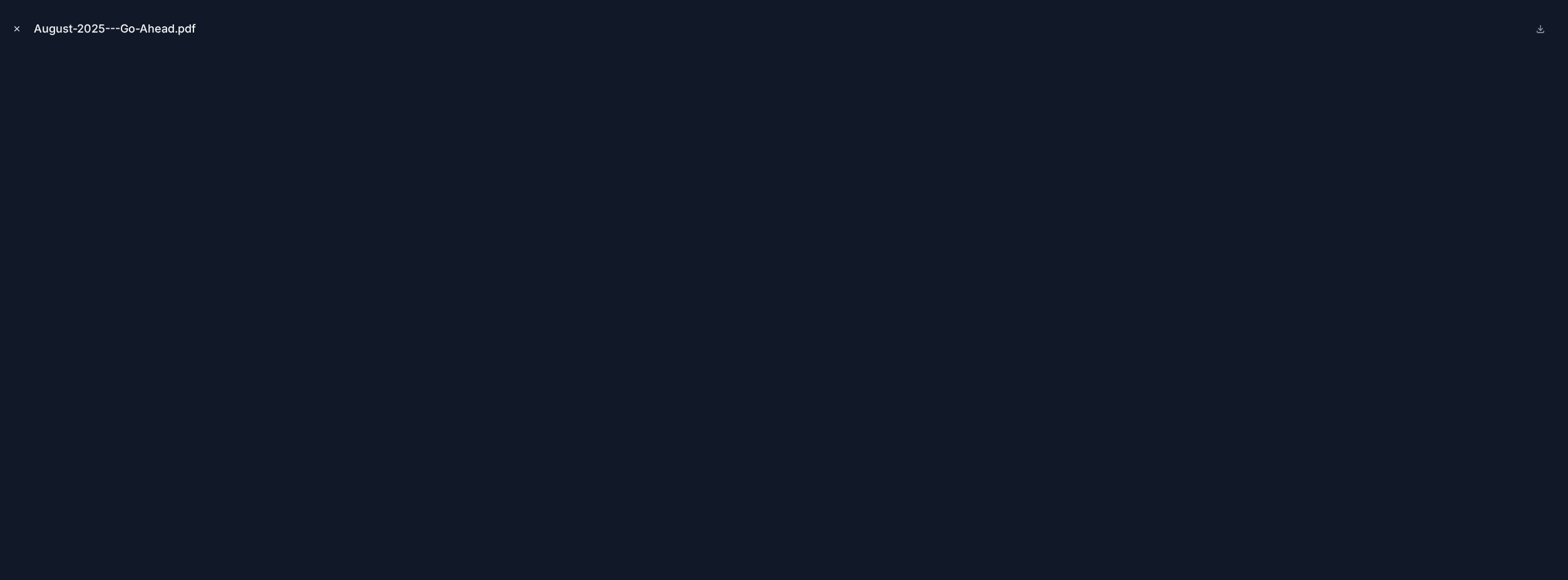
click at [18, 29] on icon "Close modal" at bounding box center [16, 28] width 9 height 9
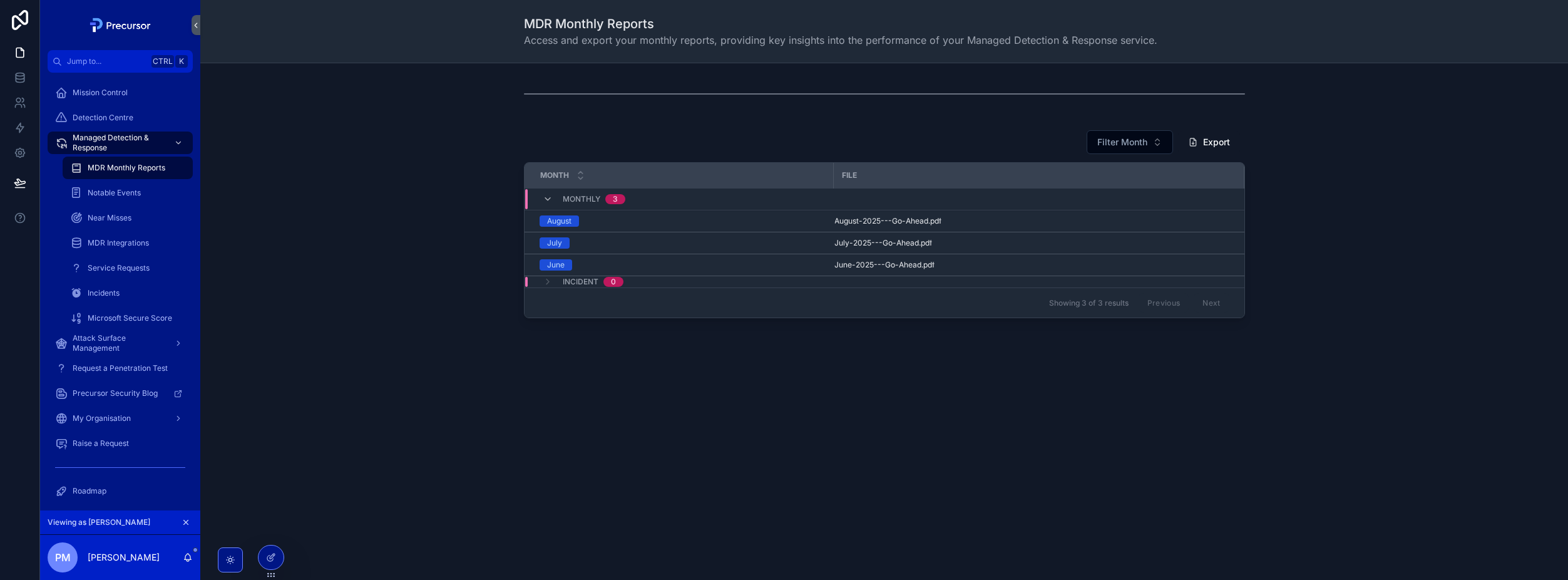
click at [392, 237] on div "Filter Month Export Month File Monthly 3 August August-2025---Go-Ahead .pdf Jul…" at bounding box center [884, 224] width 1348 height 198
